Goal: Task Accomplishment & Management: Complete application form

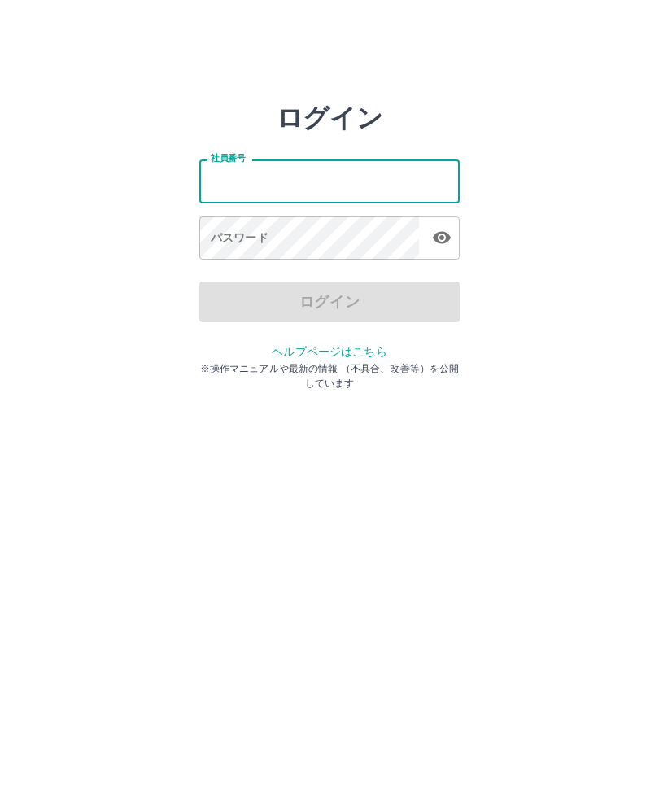
type input "*******"
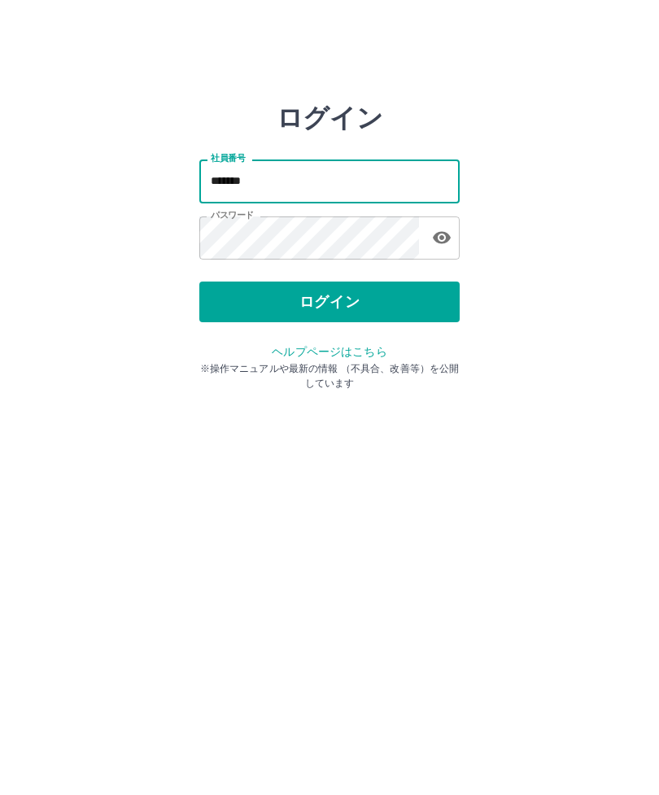
click at [397, 308] on button "ログイン" at bounding box center [329, 302] width 261 height 41
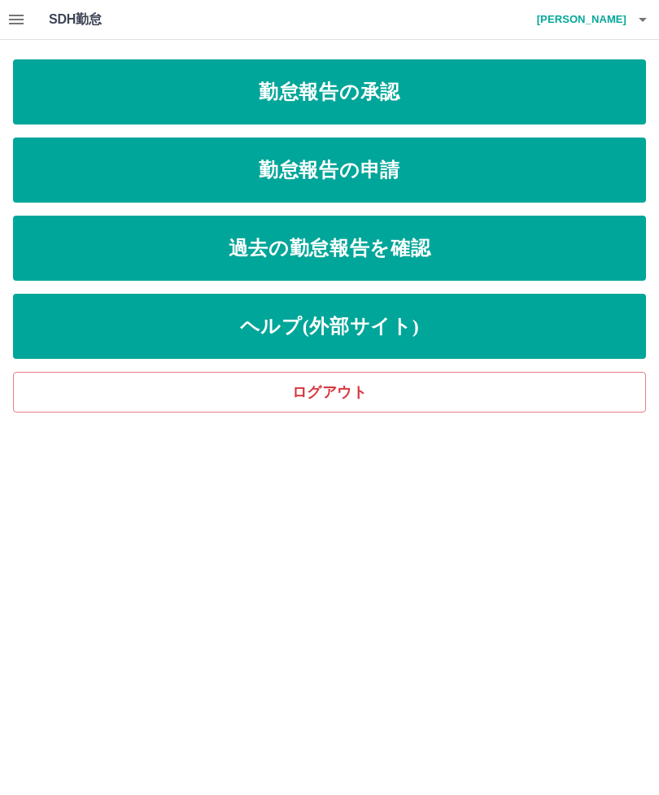
click at [587, 185] on link "勤怠報告の申請" at bounding box center [329, 170] width 633 height 65
click at [465, 96] on link "勤怠報告の承認" at bounding box center [329, 91] width 633 height 65
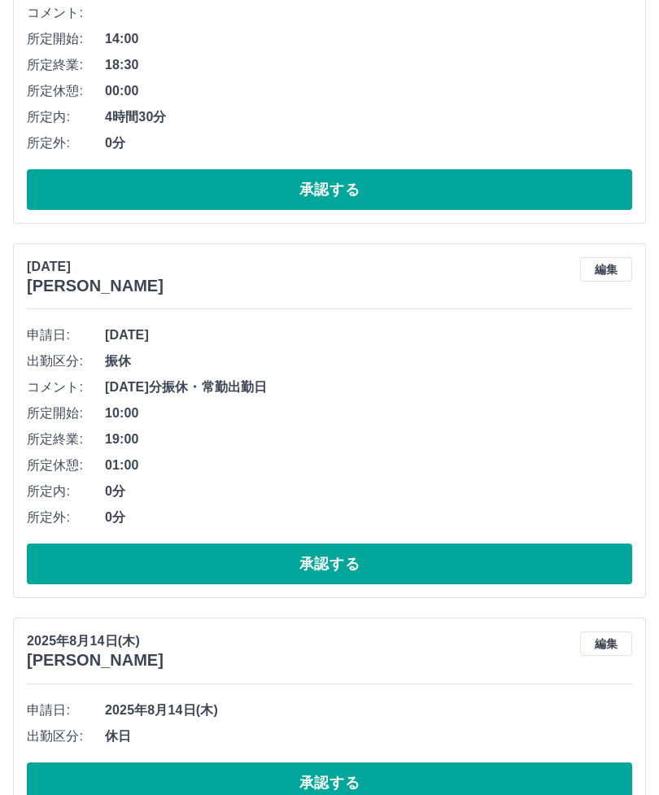
scroll to position [1764, 0]
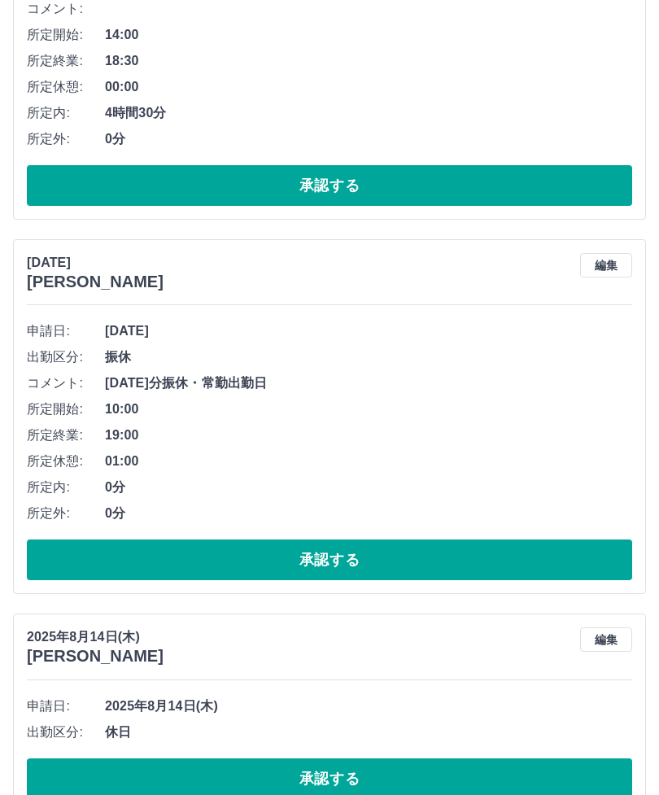
click at [71, 550] on button "承認する" at bounding box center [330, 560] width 606 height 41
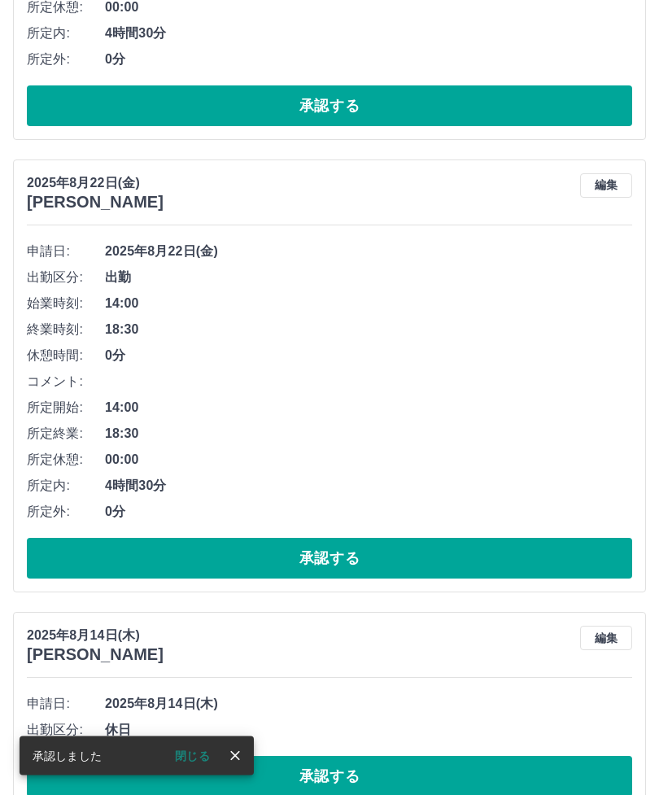
scroll to position [1365, 0]
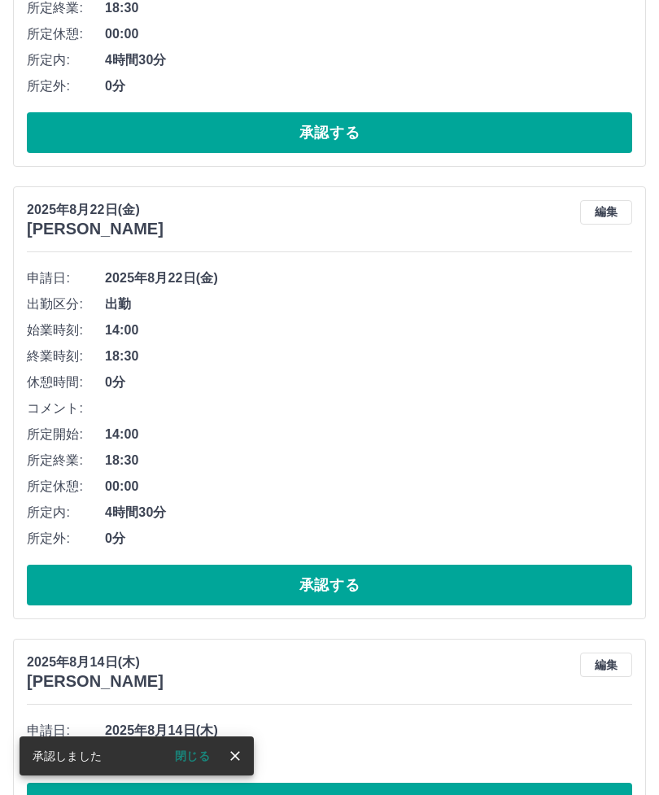
click at [482, 587] on button "承認する" at bounding box center [330, 585] width 606 height 41
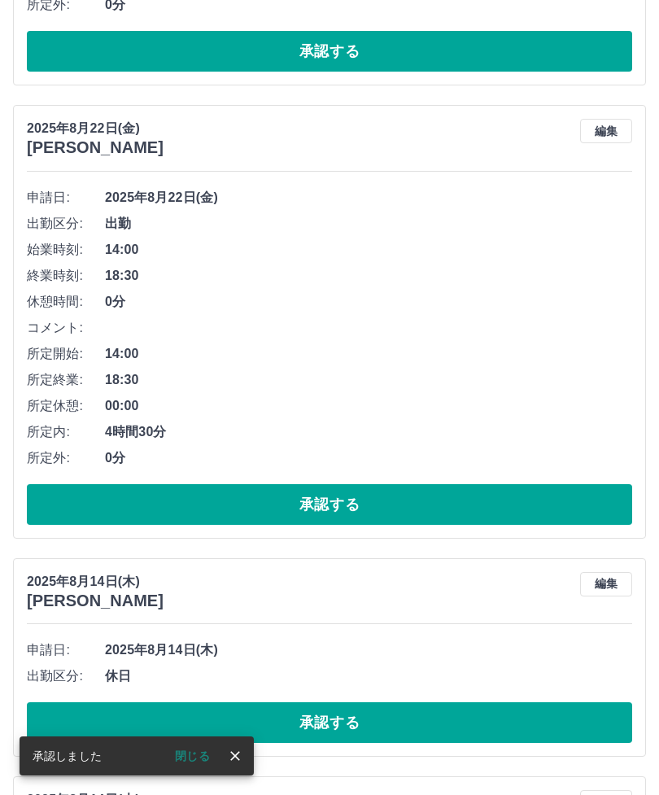
scroll to position [992, 0]
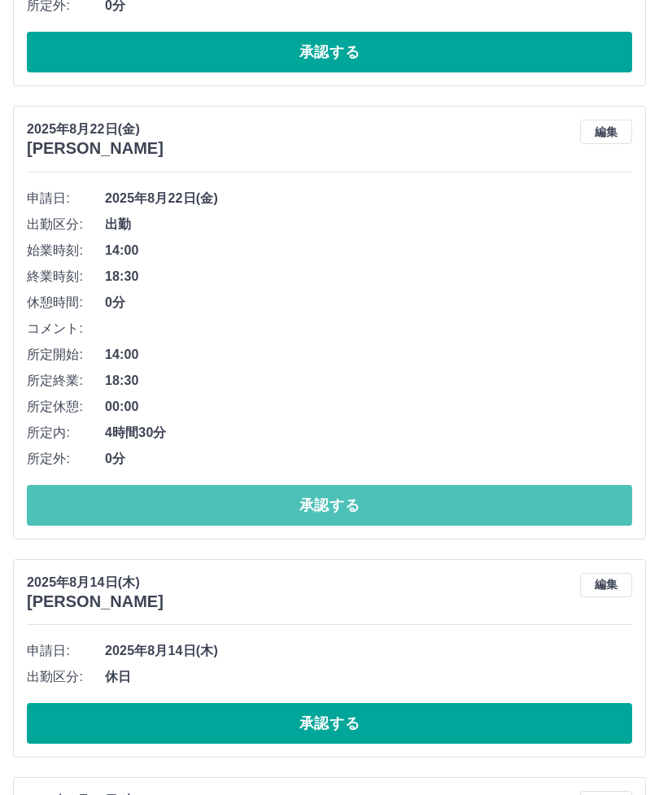
click at [465, 502] on button "承認する" at bounding box center [330, 505] width 606 height 41
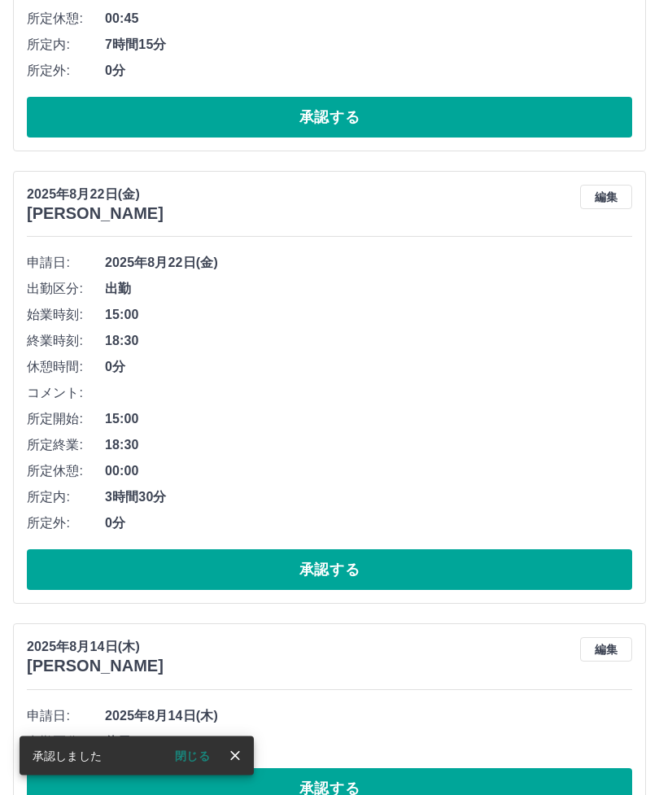
click at [561, 557] on button "承認する" at bounding box center [330, 570] width 606 height 41
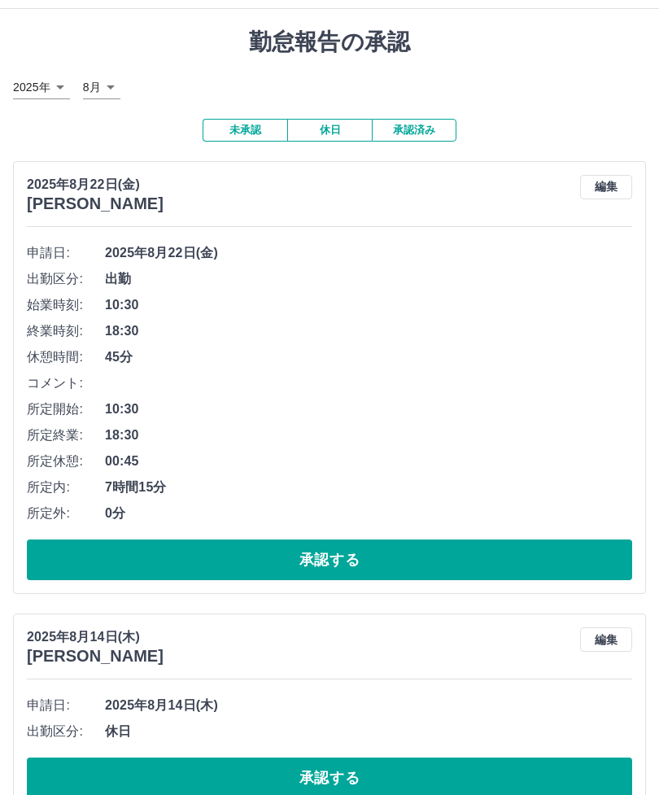
scroll to position [0, 0]
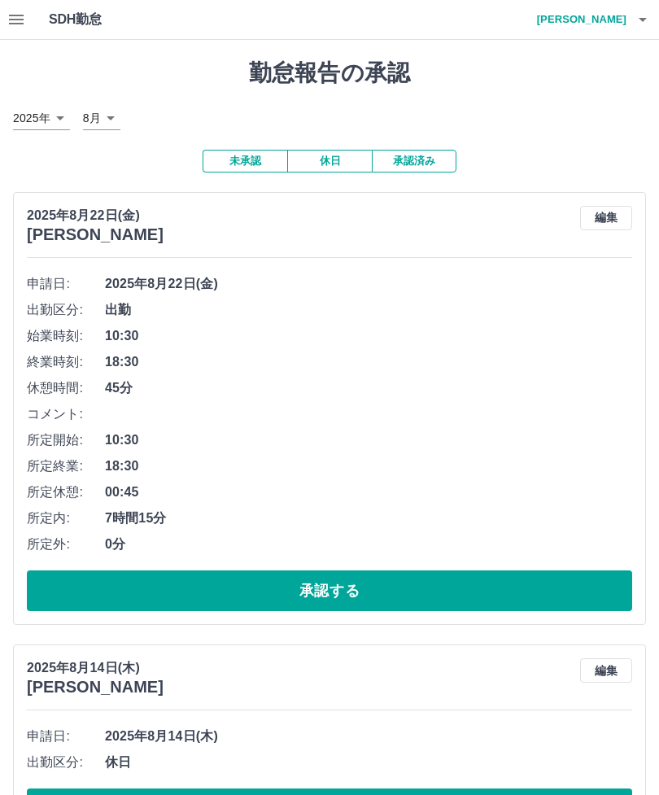
click at [578, 585] on button "承認する" at bounding box center [330, 591] width 606 height 41
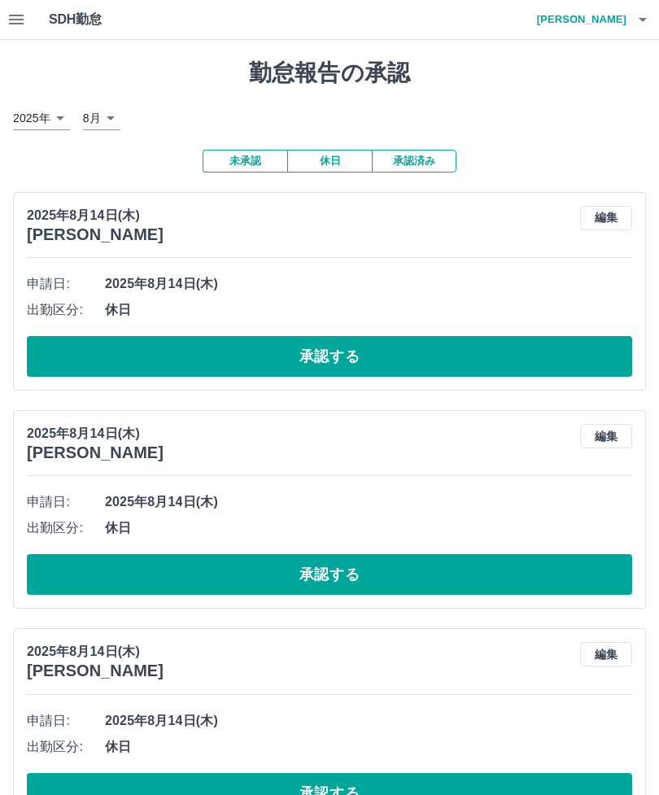
click at [10, 10] on icon "button" at bounding box center [17, 20] width 20 height 20
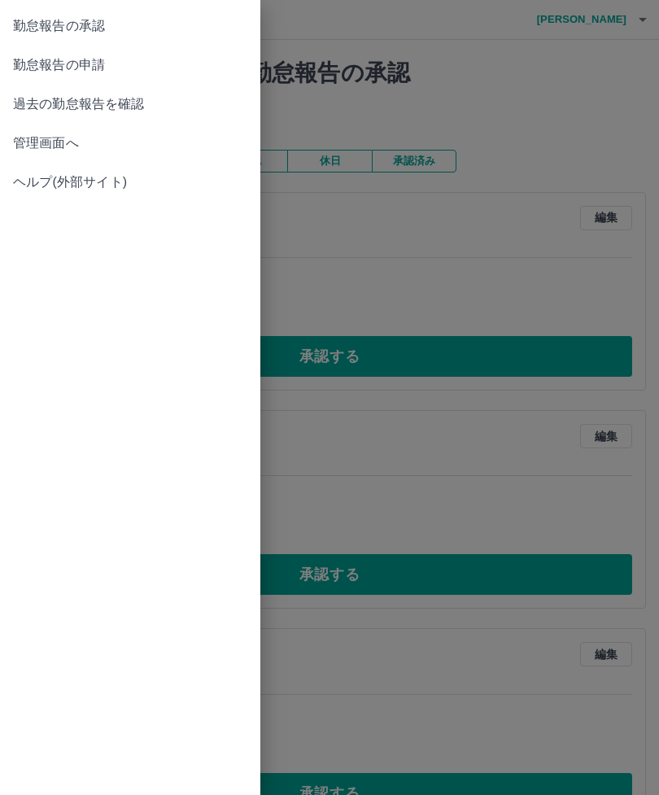
click at [112, 20] on span "勤怠報告の承認" at bounding box center [130, 26] width 234 height 20
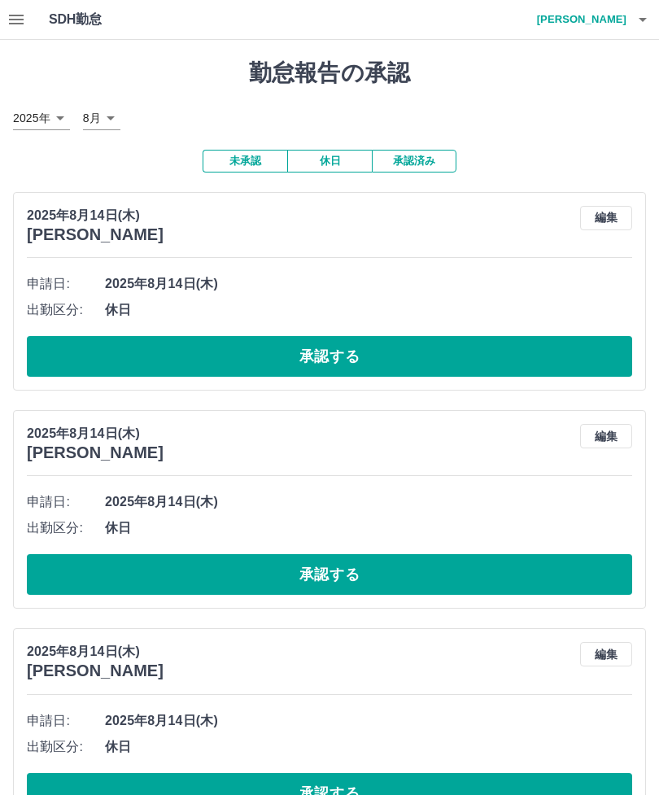
click at [28, 19] on button "button" at bounding box center [16, 19] width 33 height 39
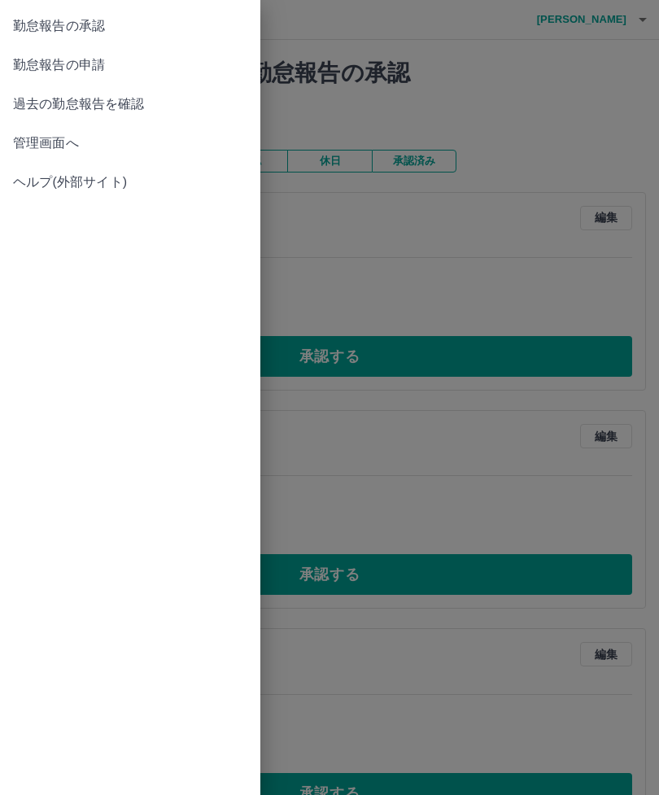
click at [86, 55] on link "勤怠報告の申請" at bounding box center [130, 65] width 261 height 39
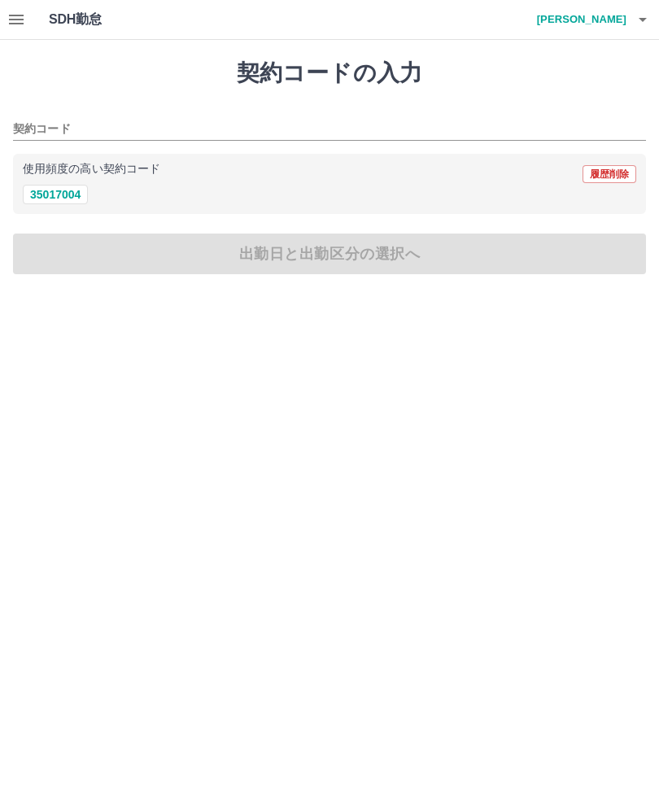
click at [80, 187] on button "35017004" at bounding box center [55, 195] width 65 height 20
type input "********"
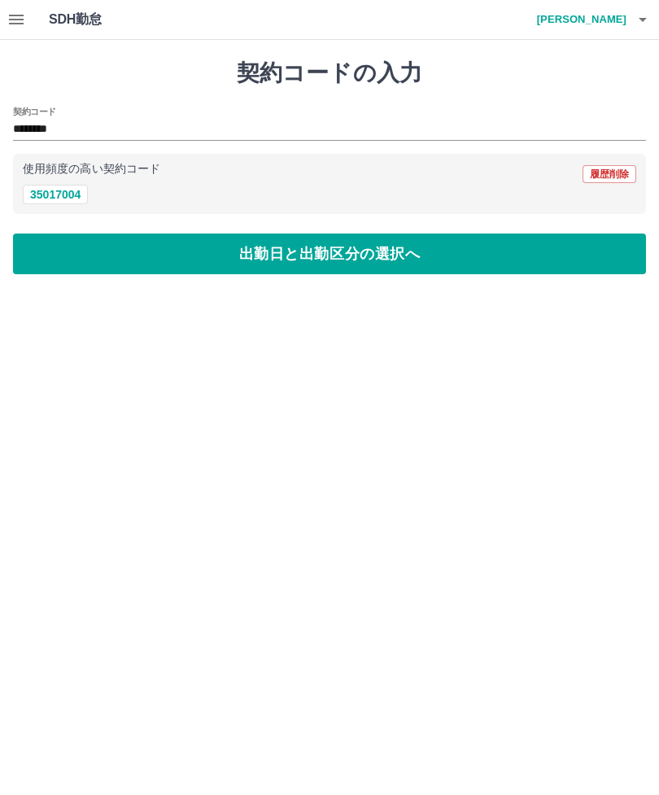
click at [145, 247] on button "出勤日と出勤区分の選択へ" at bounding box center [329, 254] width 633 height 41
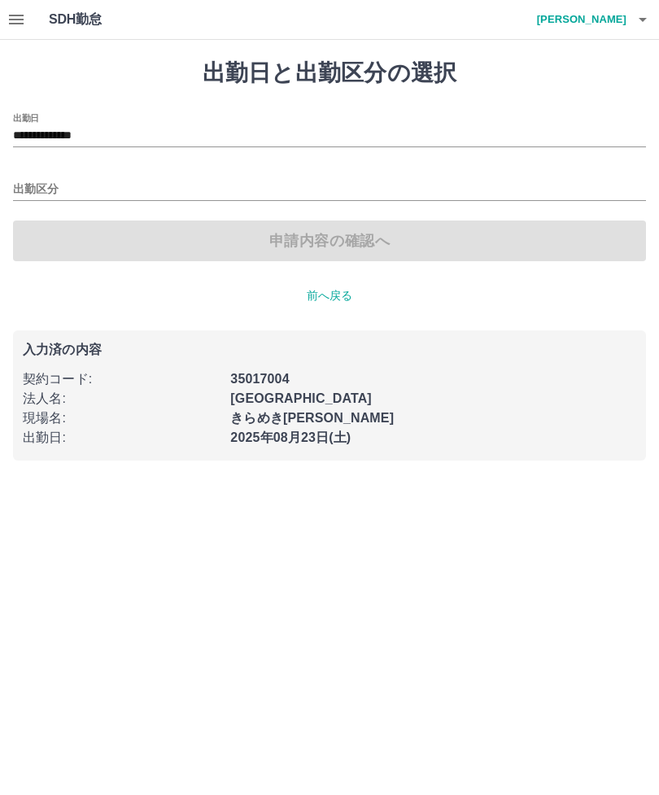
click at [55, 174] on div "出勤区分" at bounding box center [329, 184] width 633 height 34
click at [111, 128] on input "**********" at bounding box center [329, 136] width 633 height 20
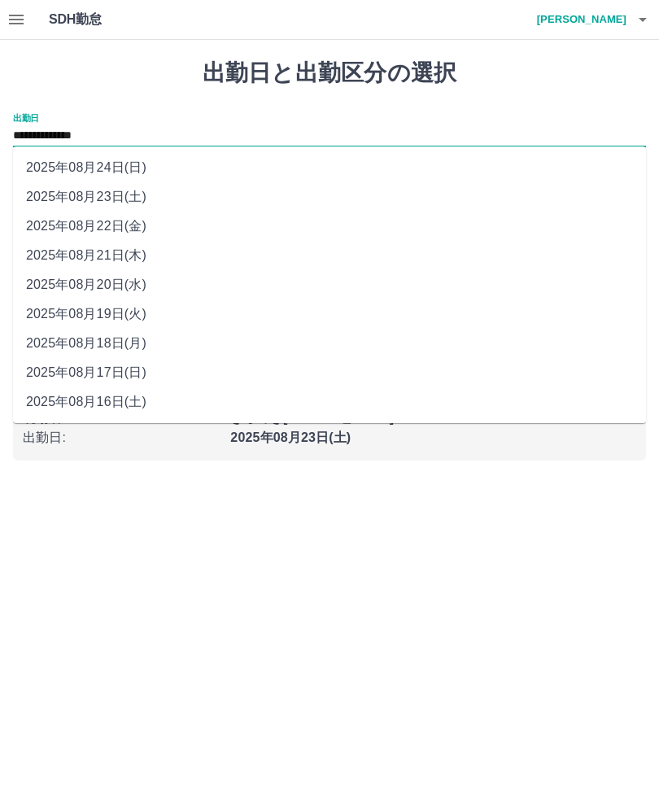
click at [124, 222] on li "2025年08月22日(金)" at bounding box center [329, 226] width 633 height 29
type input "**********"
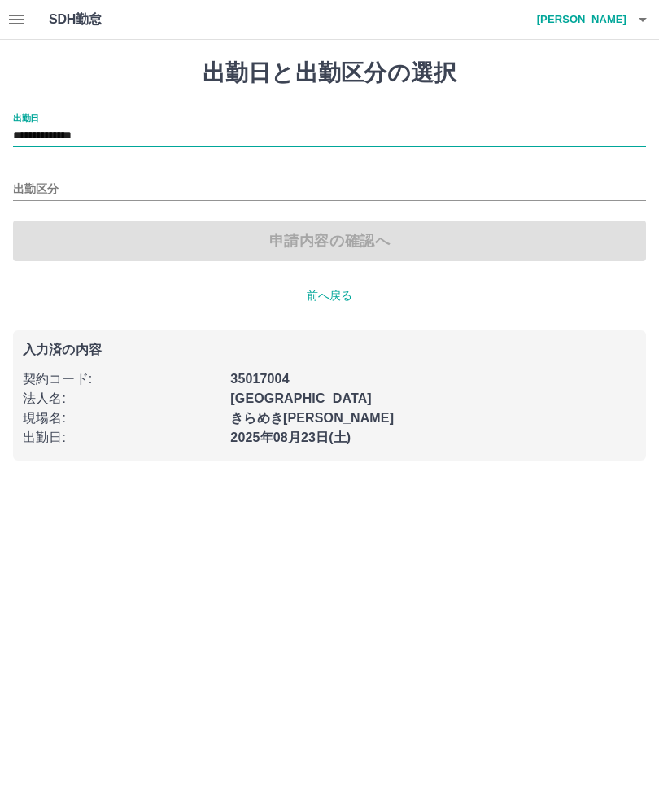
click at [55, 184] on input "出勤区分" at bounding box center [329, 190] width 633 height 20
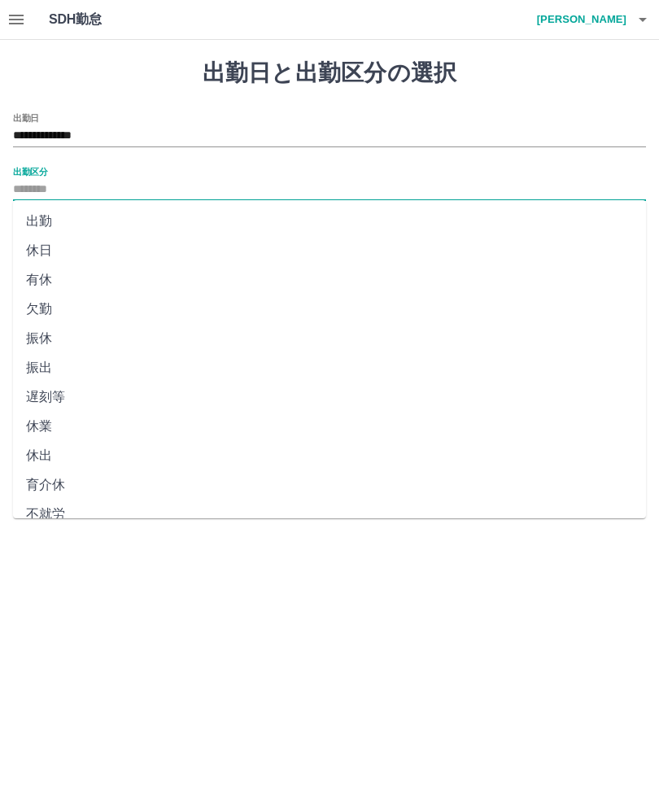
click at [78, 216] on li "出勤" at bounding box center [329, 221] width 633 height 29
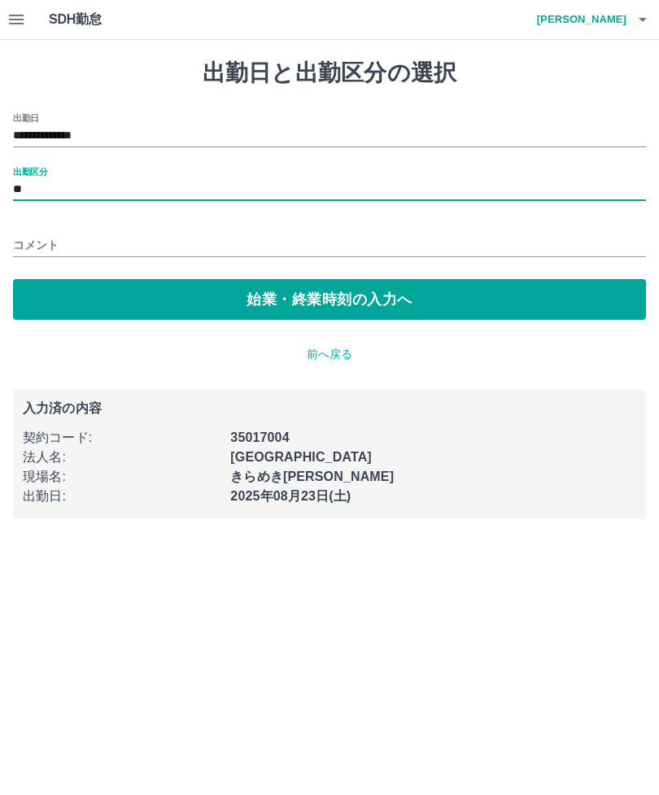
type input "**"
click at [65, 240] on input "コメント" at bounding box center [329, 246] width 633 height 24
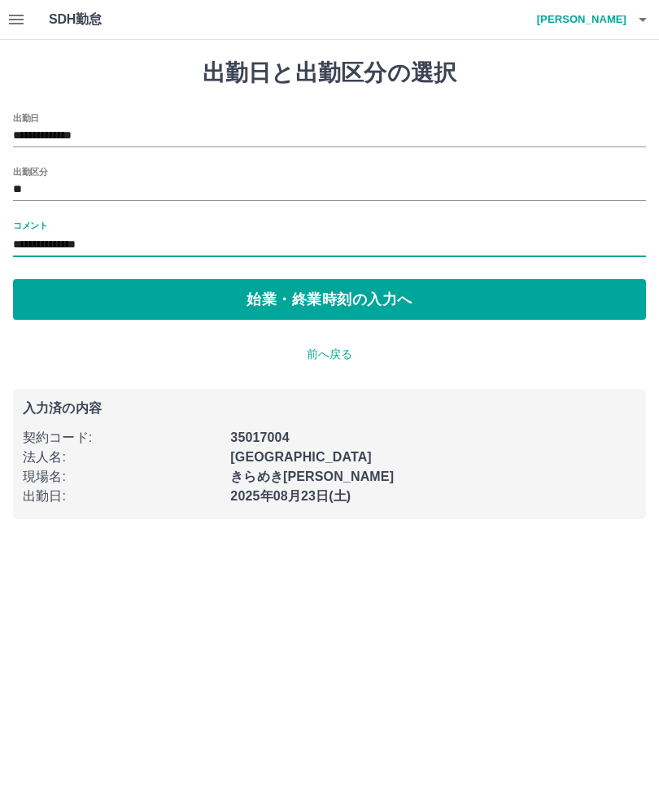
type input "**********"
click at [475, 297] on button "始業・終業時刻の入力へ" at bounding box center [329, 299] width 633 height 41
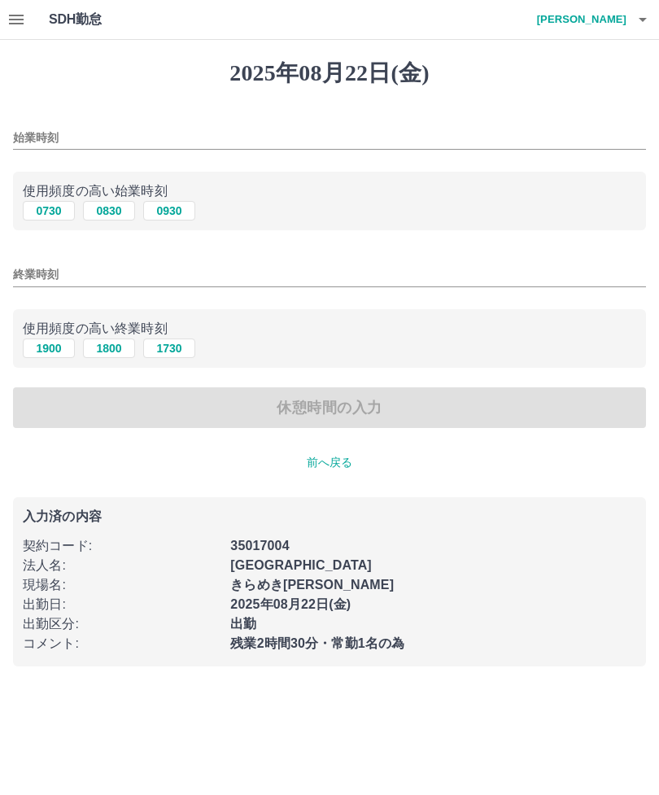
click at [53, 204] on button "0730" at bounding box center [49, 211] width 52 height 20
type input "****"
click at [47, 346] on button "1900" at bounding box center [49, 349] width 52 height 20
type input "****"
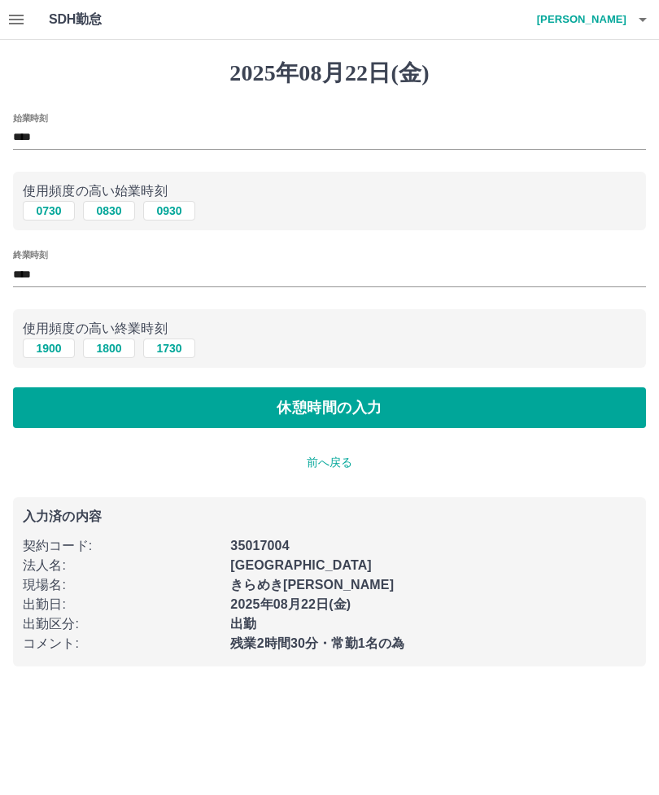
click at [75, 415] on button "休憩時間の入力" at bounding box center [329, 408] width 633 height 41
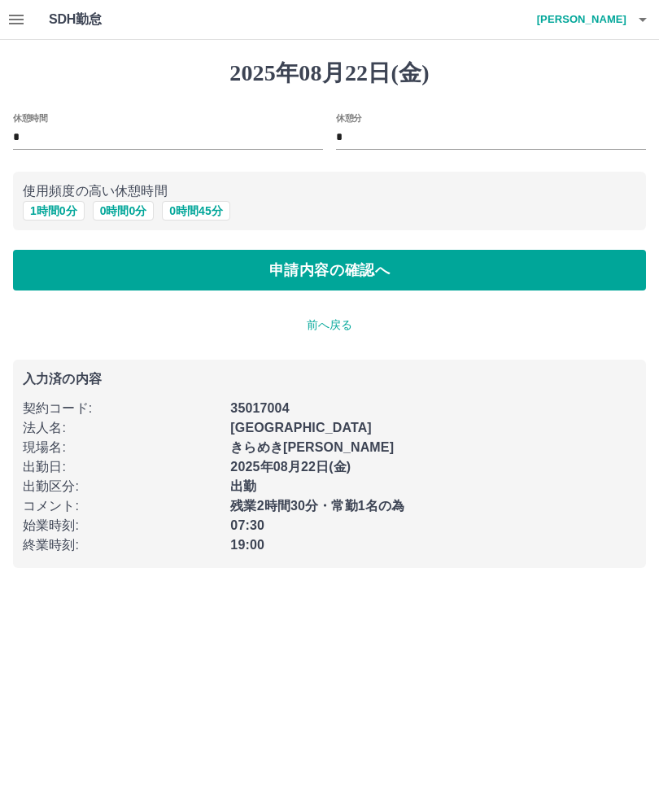
click at [56, 211] on button "1 時間 0 分" at bounding box center [54, 211] width 62 height 20
type input "*"
click at [94, 272] on button "申請内容の確認へ" at bounding box center [329, 270] width 633 height 41
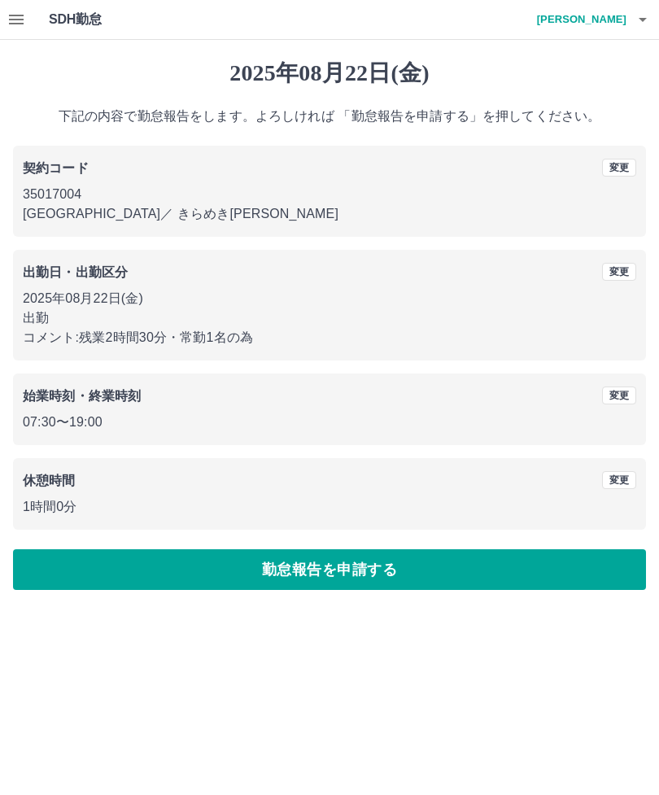
click at [535, 563] on button "勤怠報告を申請する" at bounding box center [329, 570] width 633 height 41
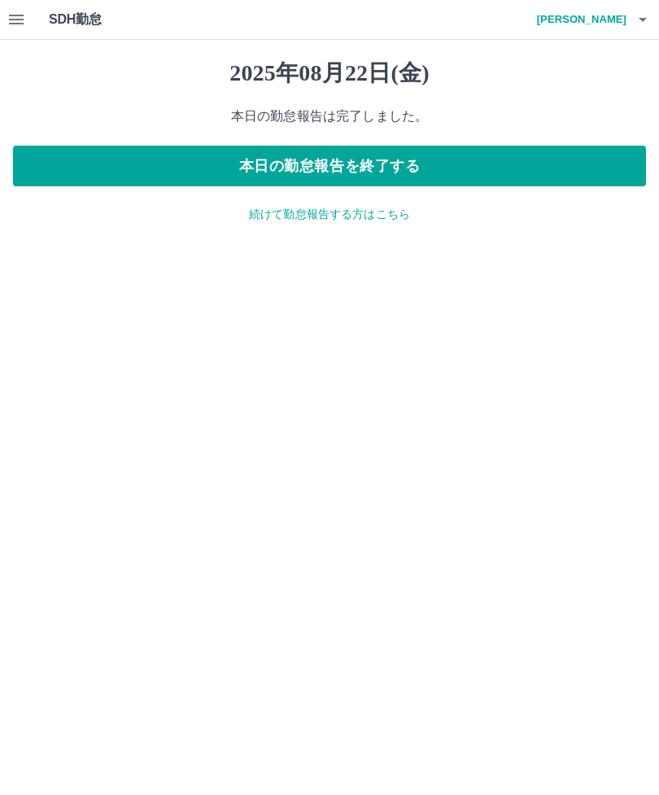
click at [25, 20] on icon "button" at bounding box center [17, 20] width 20 height 20
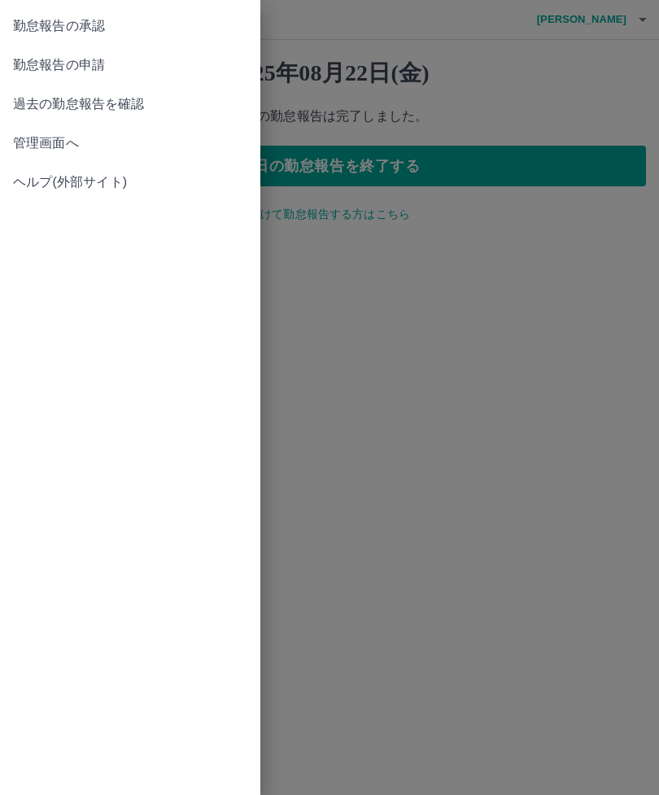
click at [115, 15] on link "勤怠報告の承認" at bounding box center [130, 26] width 261 height 39
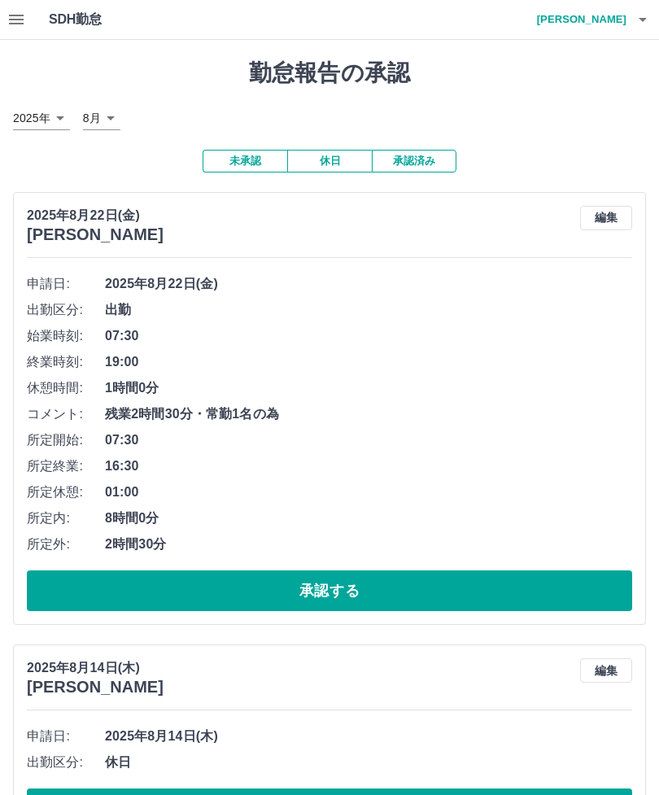
click at [554, 581] on button "承認する" at bounding box center [330, 591] width 606 height 41
